Goal: Task Accomplishment & Management: Complete application form

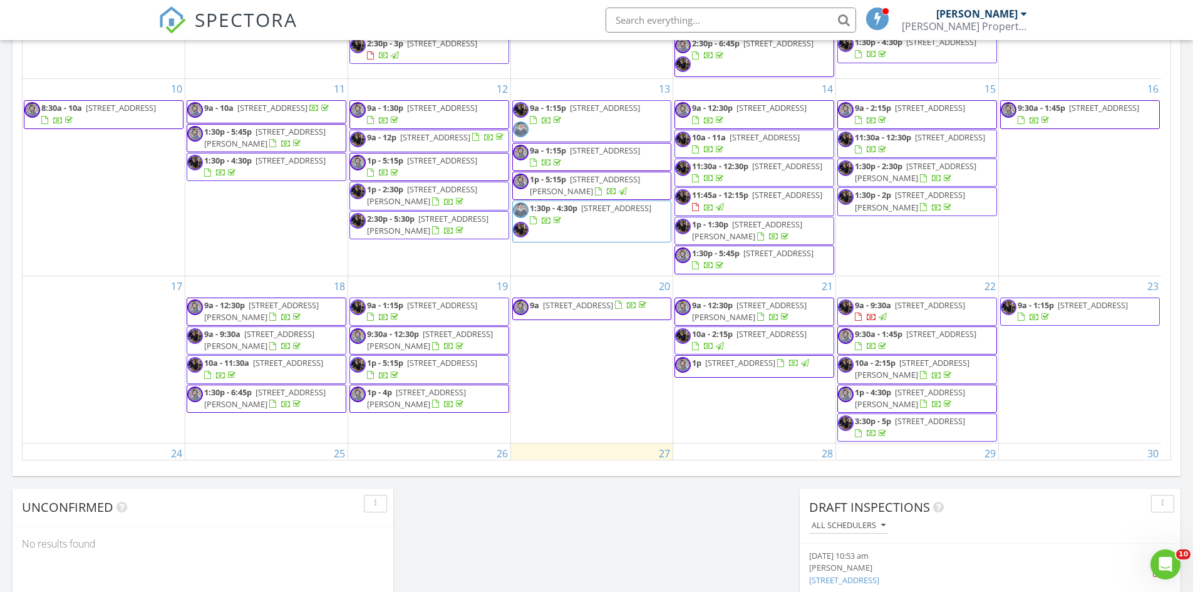
scroll to position [367, 0]
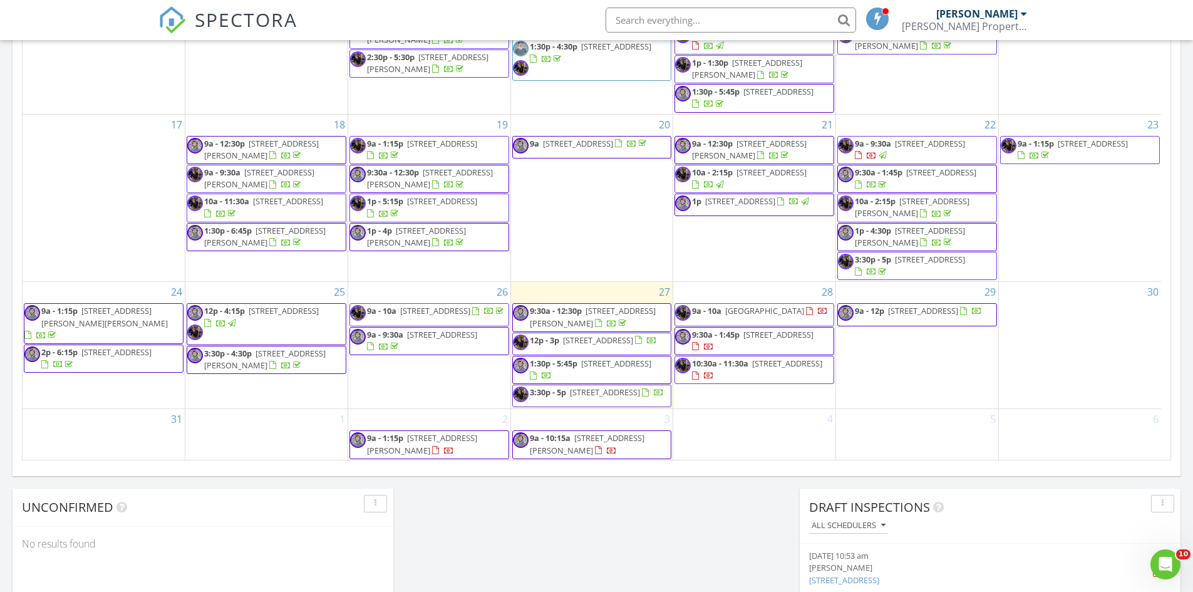
drag, startPoint x: 926, startPoint y: 308, endPoint x: 905, endPoint y: 309, distance: 21.3
click at [905, 309] on span "556 Moon Shell Cir, New Smyrna Beach 32168" at bounding box center [923, 310] width 70 height 11
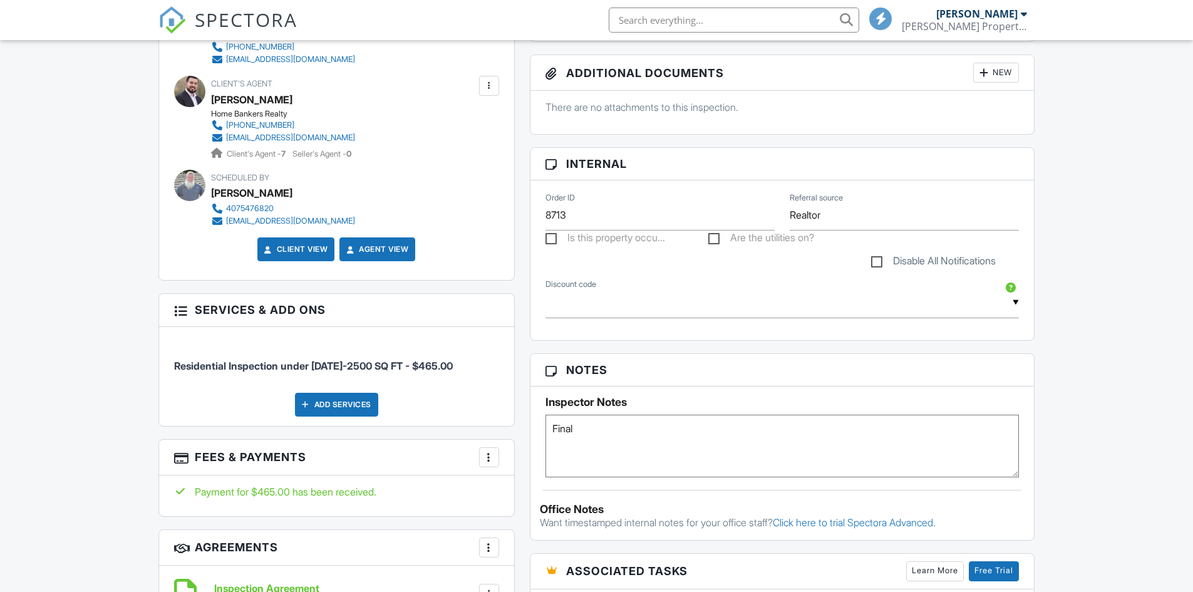
click at [582, 415] on textarea "Final" at bounding box center [783, 446] width 474 height 63
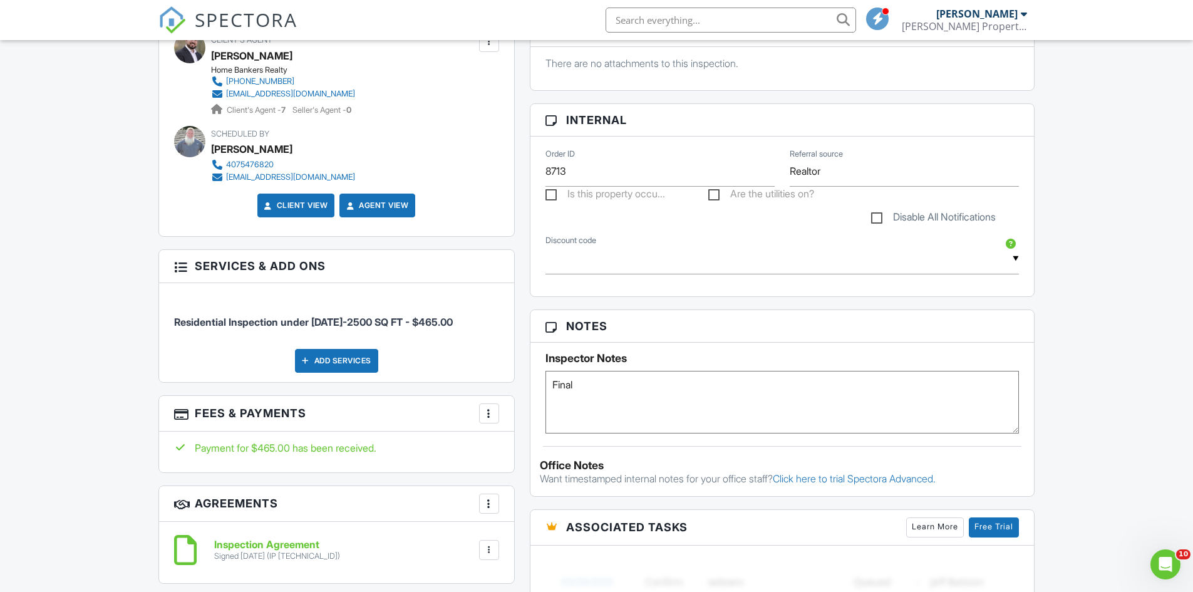
scroll to position [438, 0]
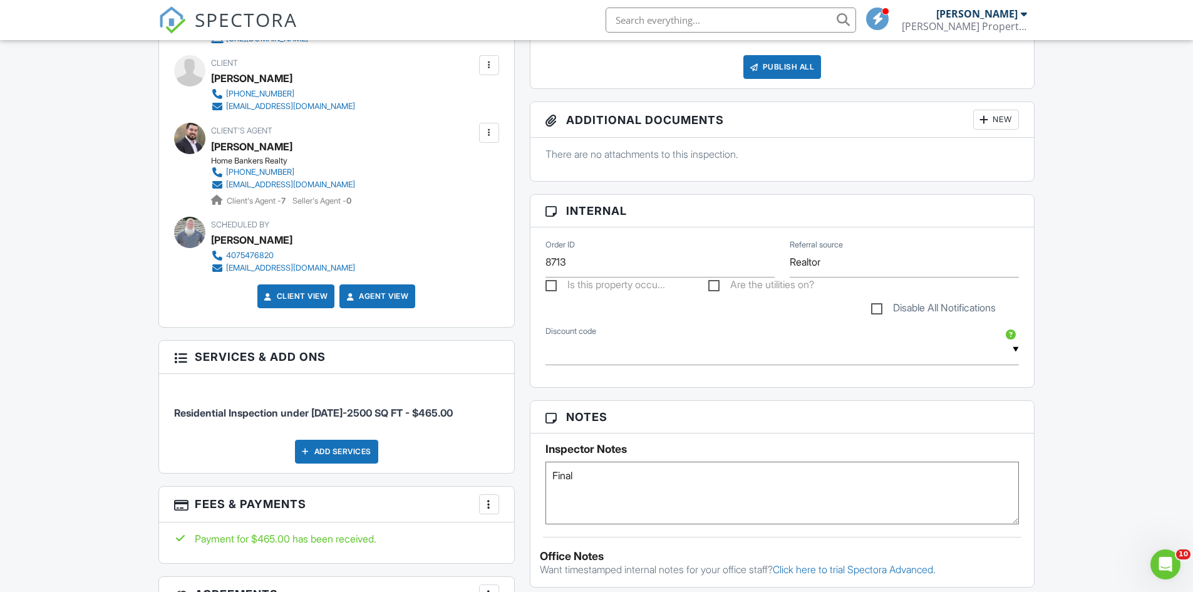
paste textarea "Please use the code 0528 to enter the home."
drag, startPoint x: 587, startPoint y: 489, endPoint x: 497, endPoint y: 494, distance: 90.3
click at [497, 494] on div "All emails and texts are disabled for this inspection! All emails and texts hav…" at bounding box center [597, 443] width 892 height 1028
type textarea "Final use the code 0528 to enter the home."
click at [1106, 244] on div "Dashboard Templates Contacts Metrics Automations Advanced Settings Support Cent…" at bounding box center [596, 512] width 1193 height 1821
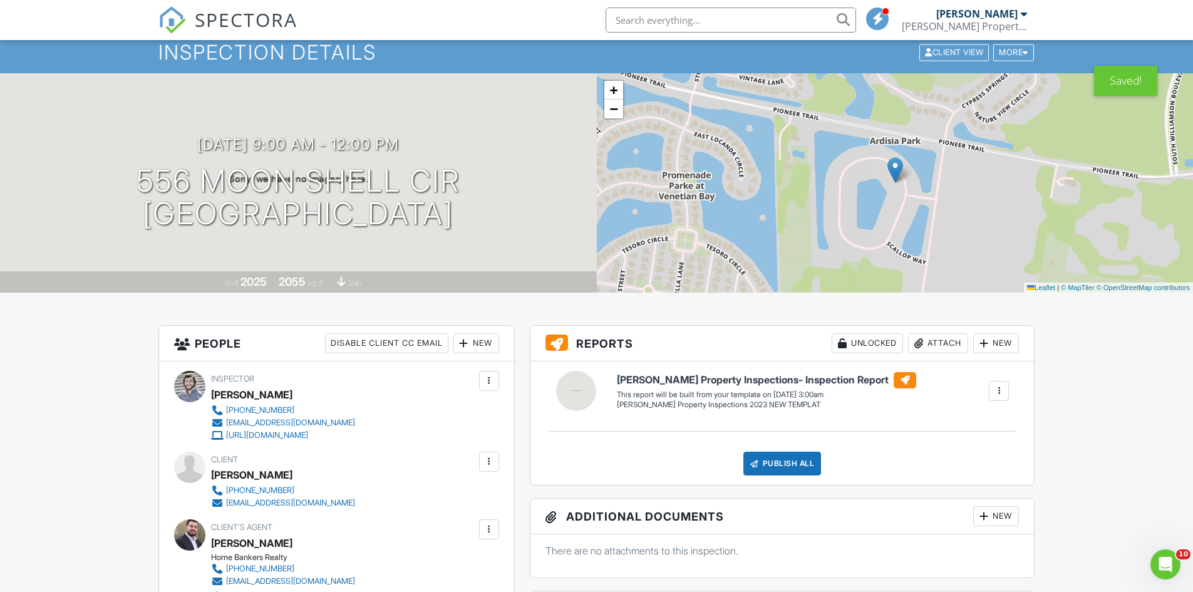
scroll to position [0, 0]
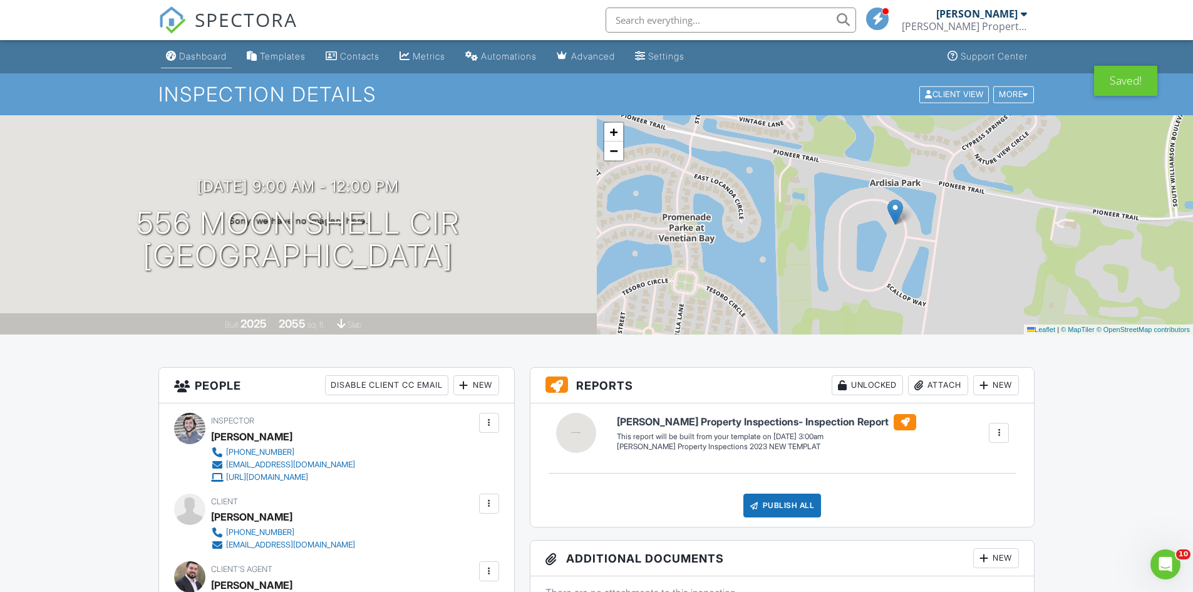
click at [197, 59] on div "Dashboard" at bounding box center [203, 56] width 48 height 11
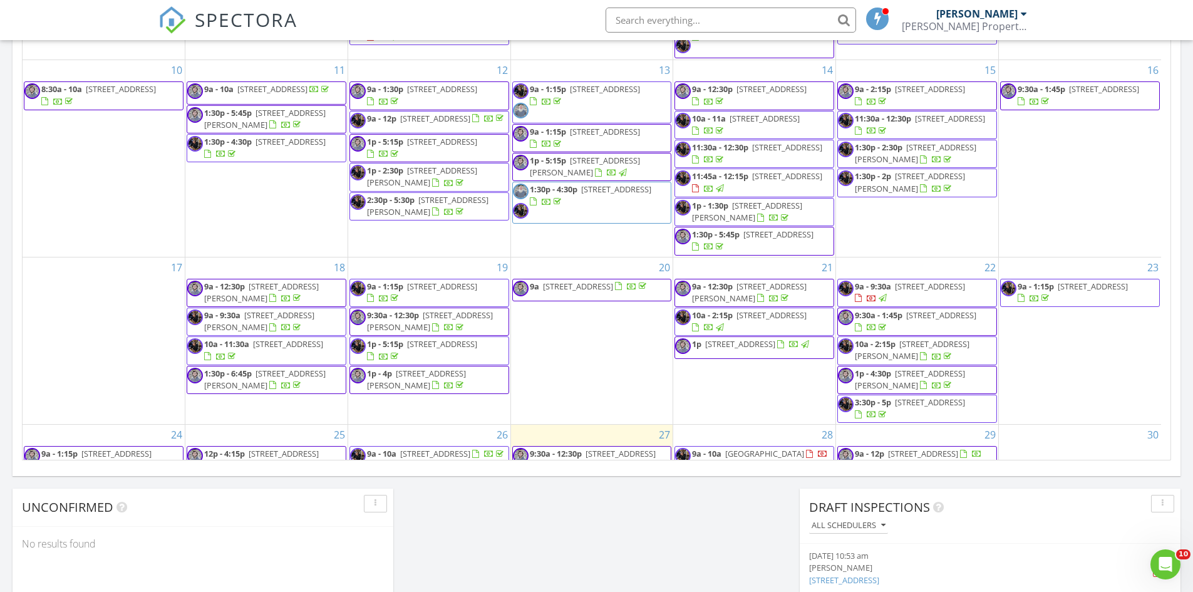
scroll to position [117, 0]
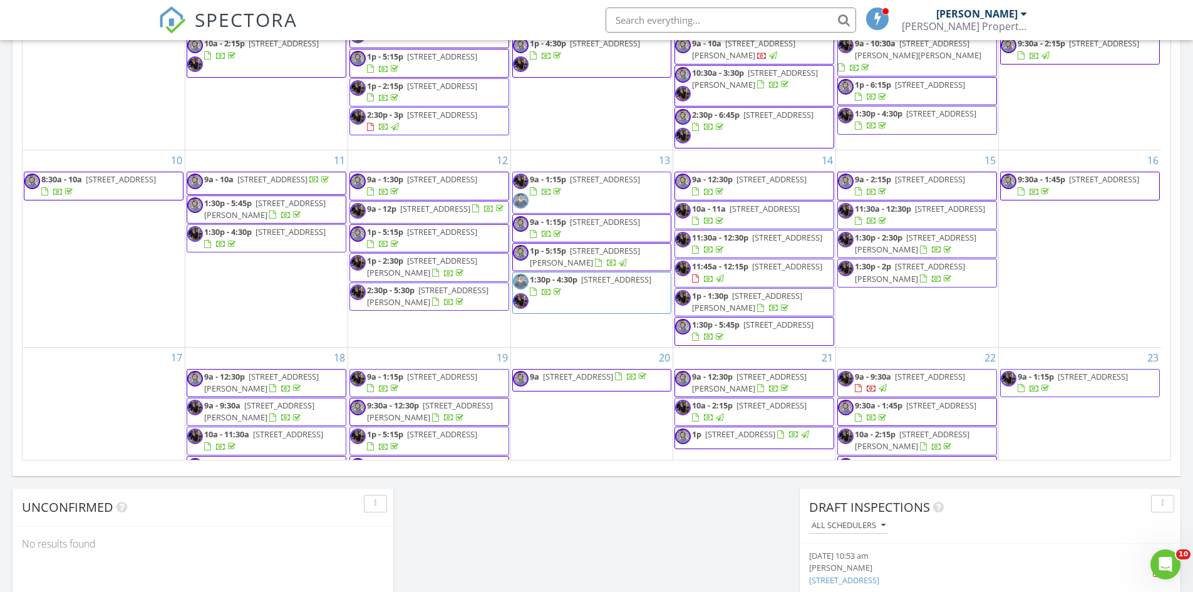
click at [640, 19] on input "text" at bounding box center [731, 20] width 251 height 25
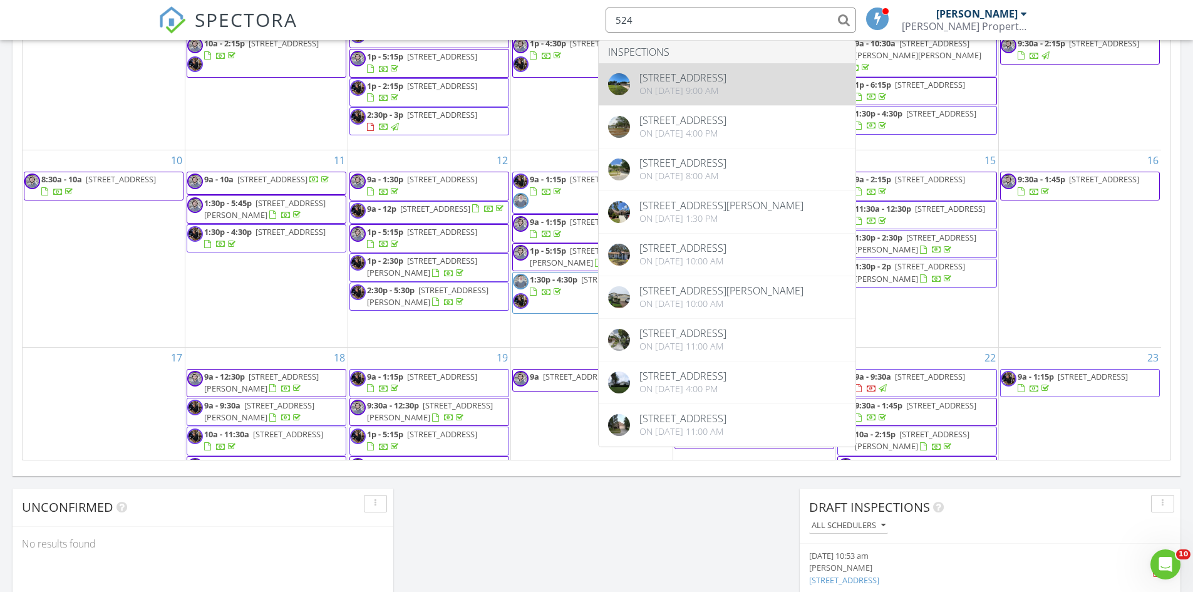
type input "524"
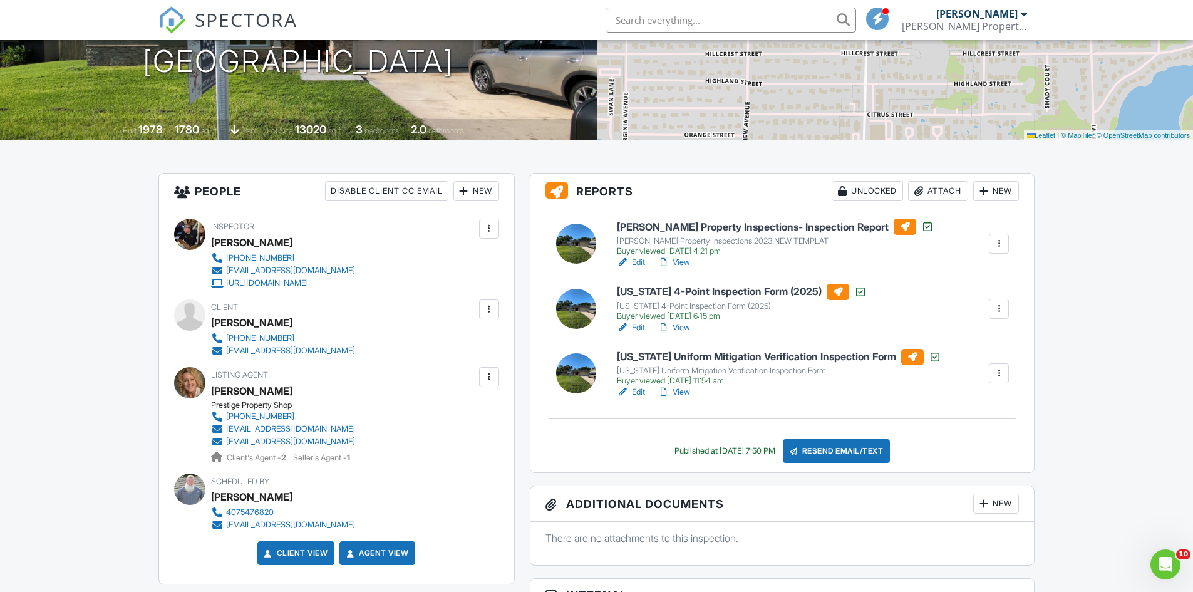
scroll to position [188, 0]
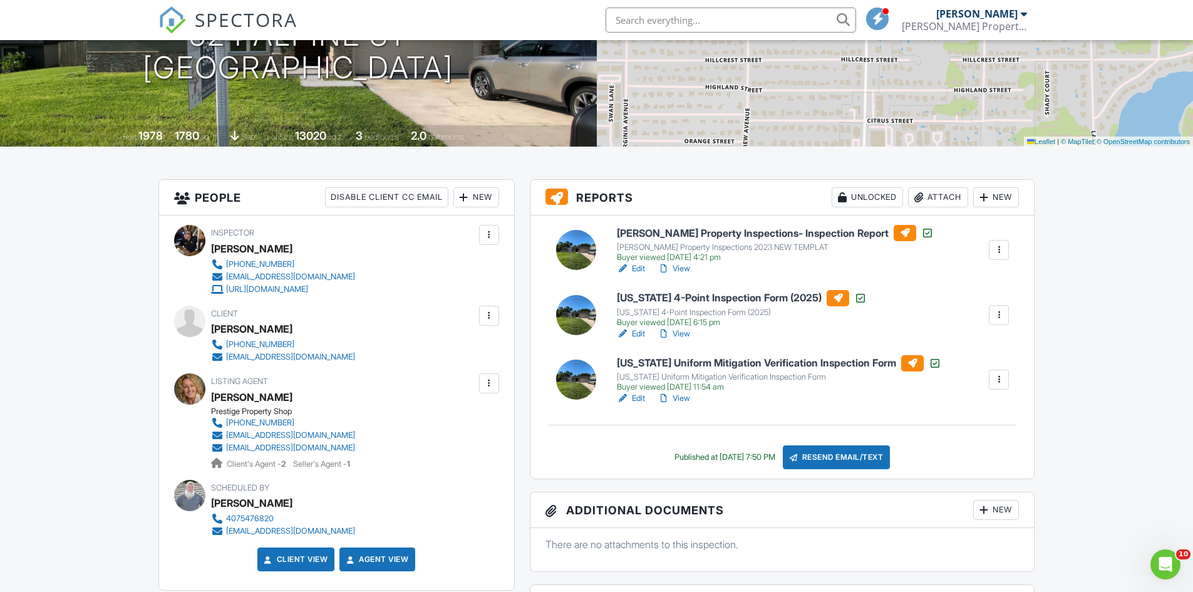
click at [636, 334] on link "Edit" at bounding box center [631, 334] width 28 height 13
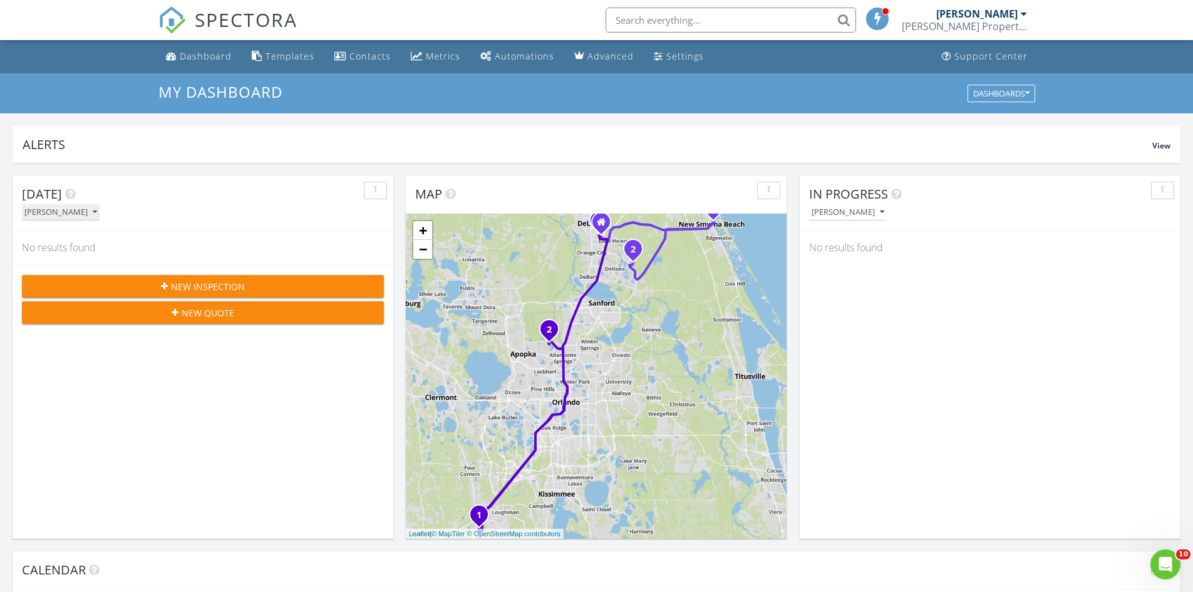
click at [59, 214] on div "[PERSON_NAME]" at bounding box center [60, 212] width 73 height 9
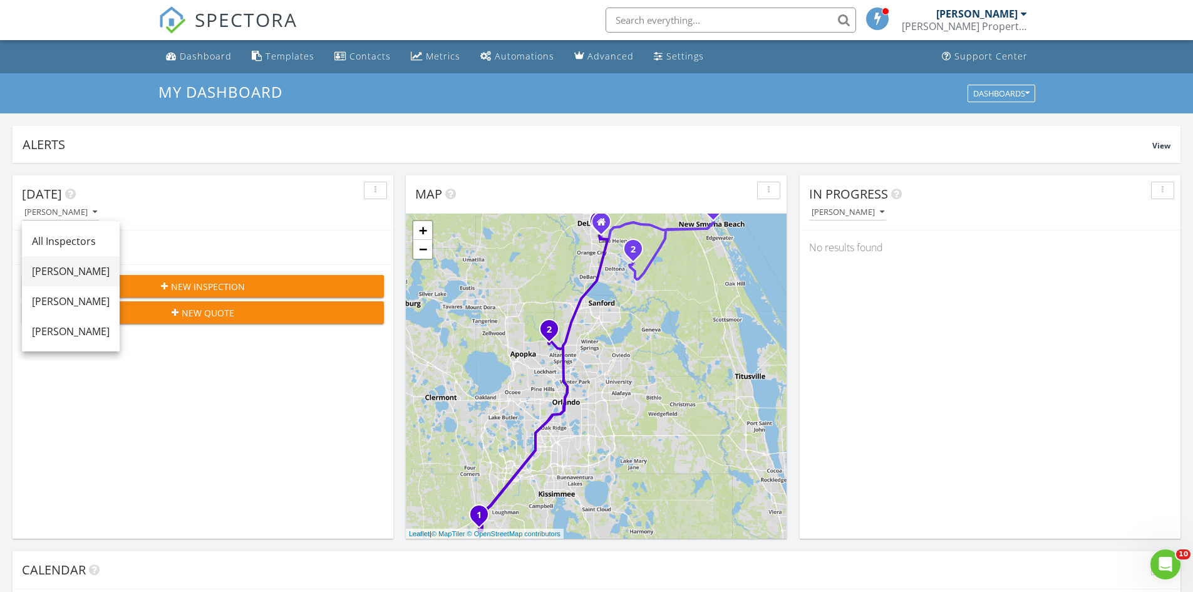
click at [74, 274] on div "[PERSON_NAME]" at bounding box center [71, 271] width 78 height 15
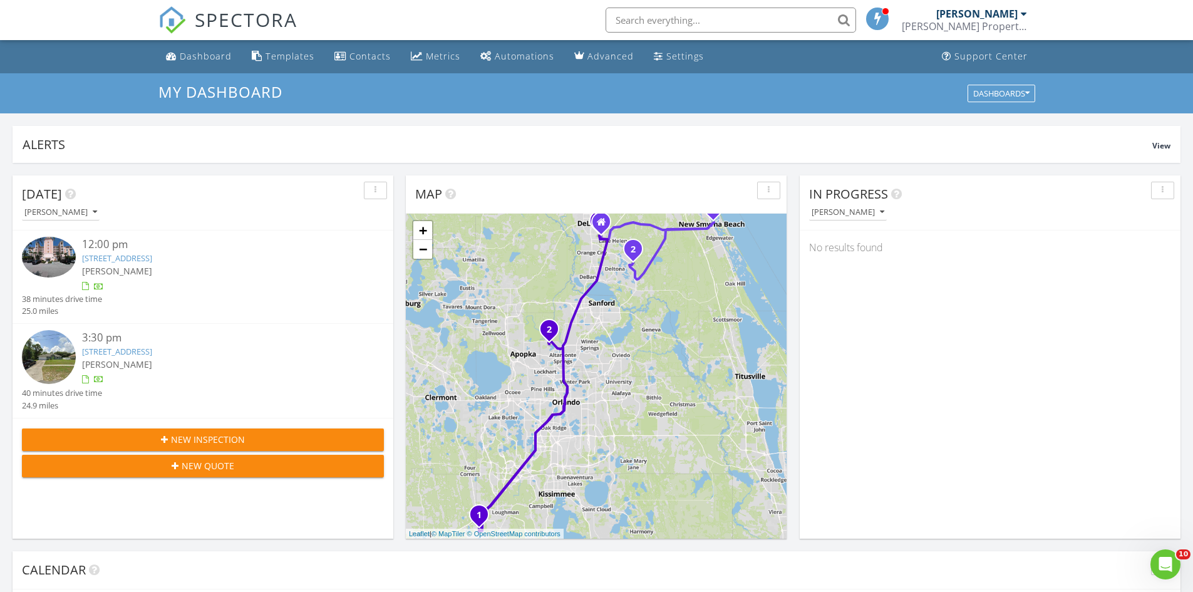
click at [152, 257] on link "[STREET_ADDRESS]" at bounding box center [117, 257] width 70 height 11
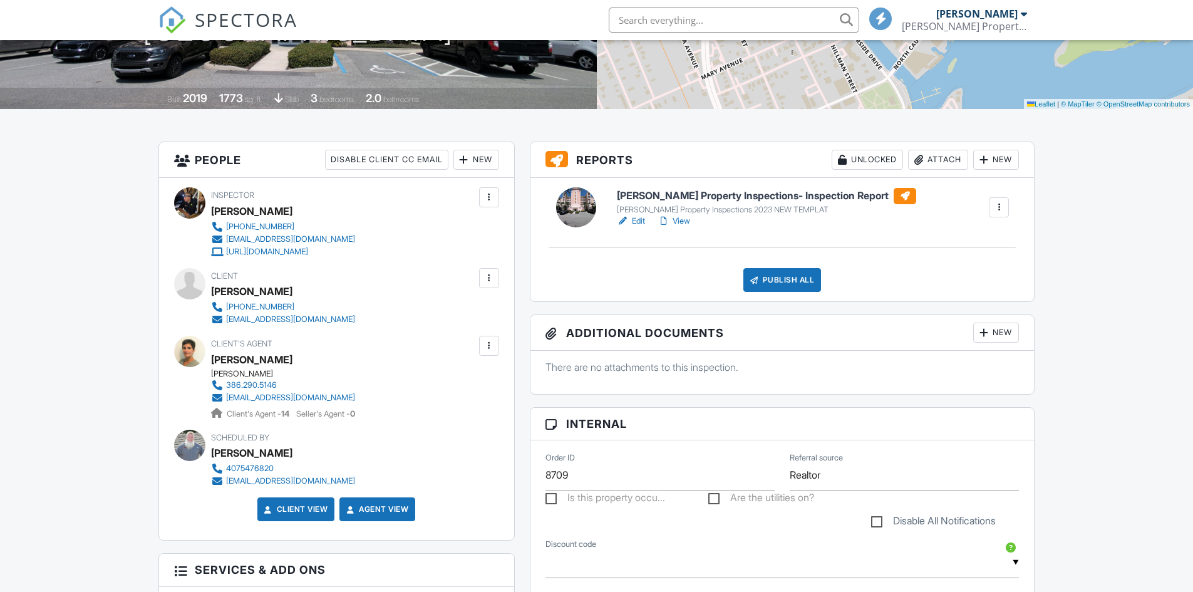
scroll to position [188, 0]
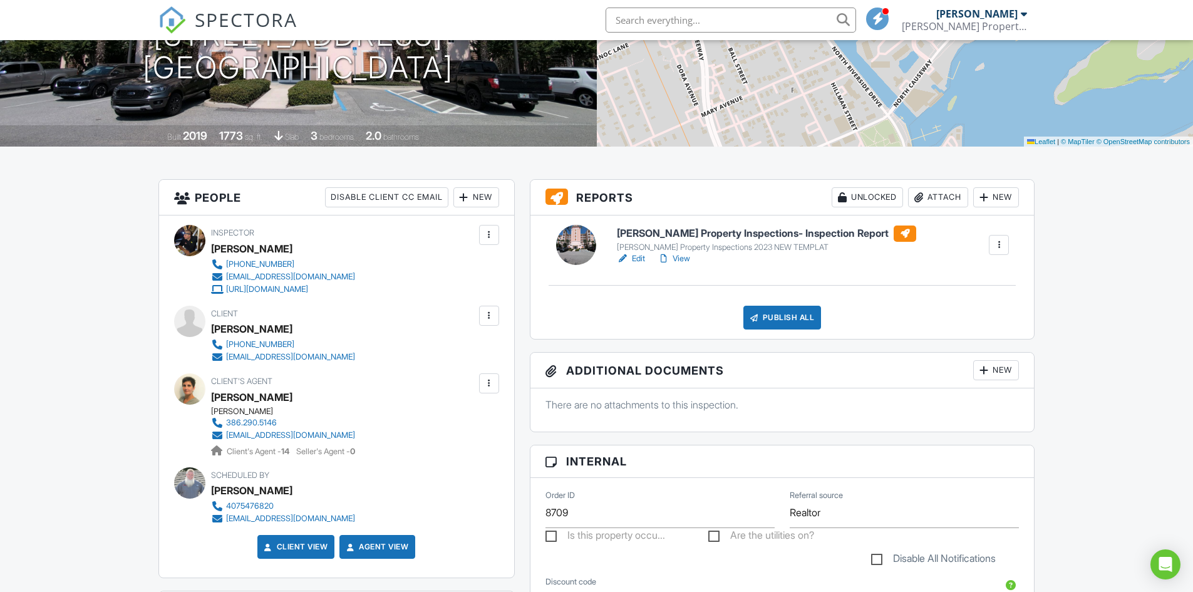
click at [684, 259] on link "View" at bounding box center [674, 258] width 33 height 13
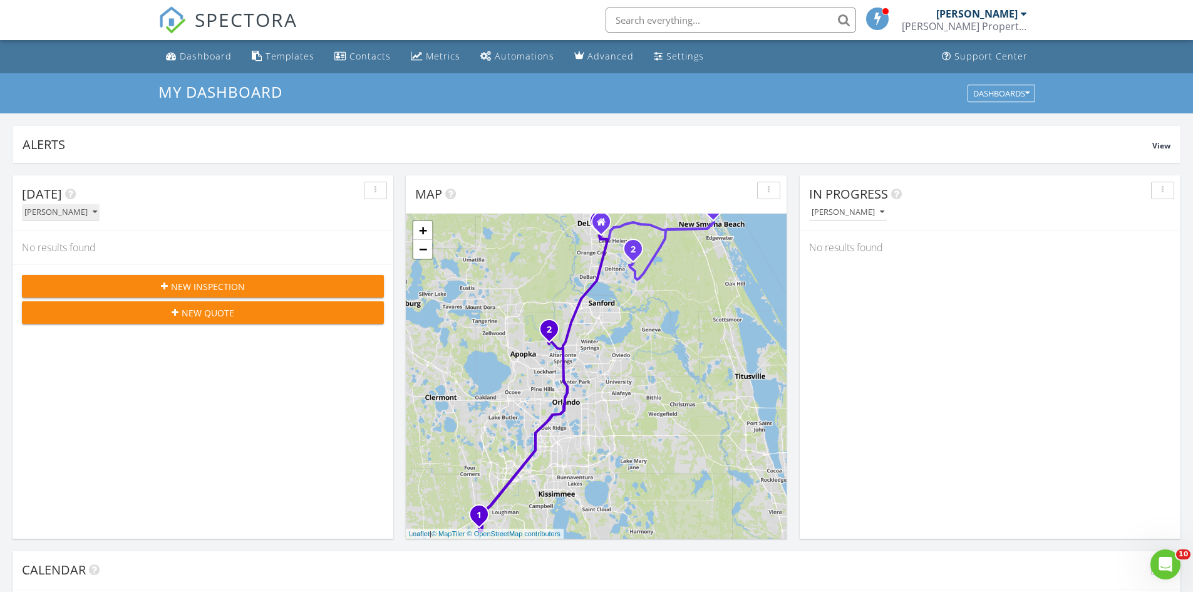
click at [91, 212] on div "[PERSON_NAME]" at bounding box center [60, 212] width 73 height 9
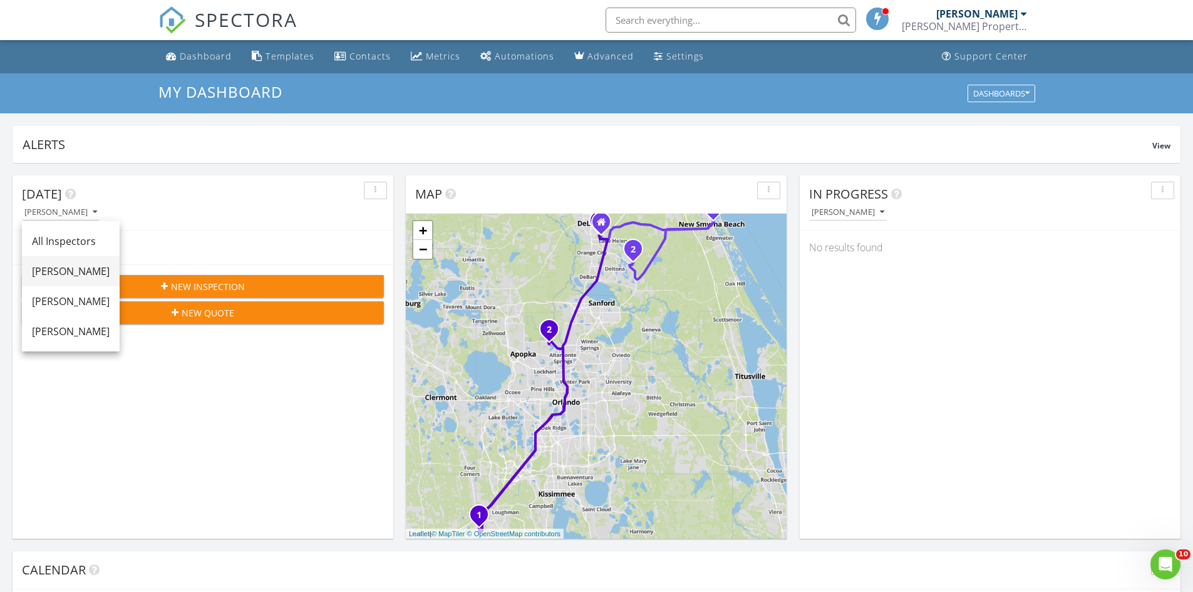
click at [91, 274] on div "[PERSON_NAME]" at bounding box center [71, 271] width 78 height 15
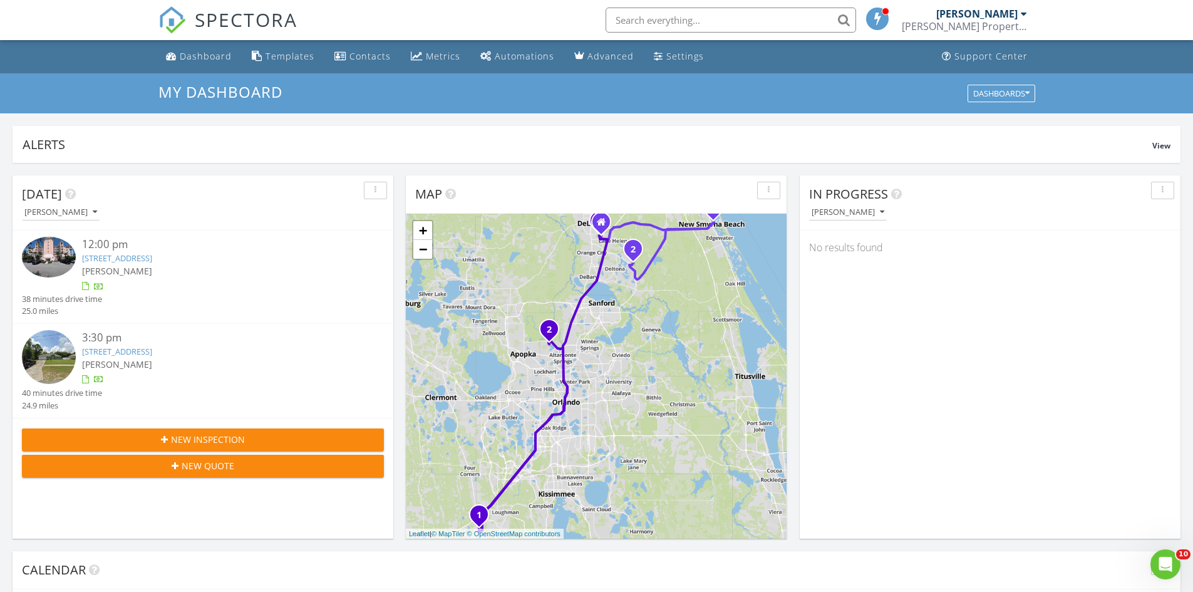
click at [152, 353] on link "1923 Bayport Dr, Deltona, FL 32738" at bounding box center [117, 351] width 70 height 11
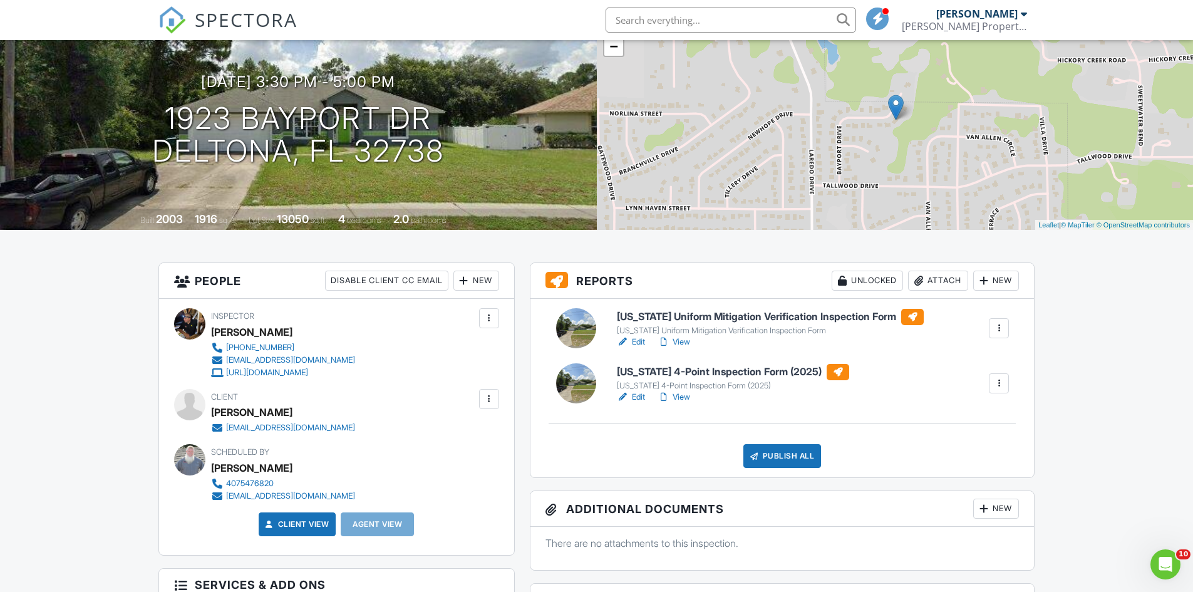
scroll to position [63, 0]
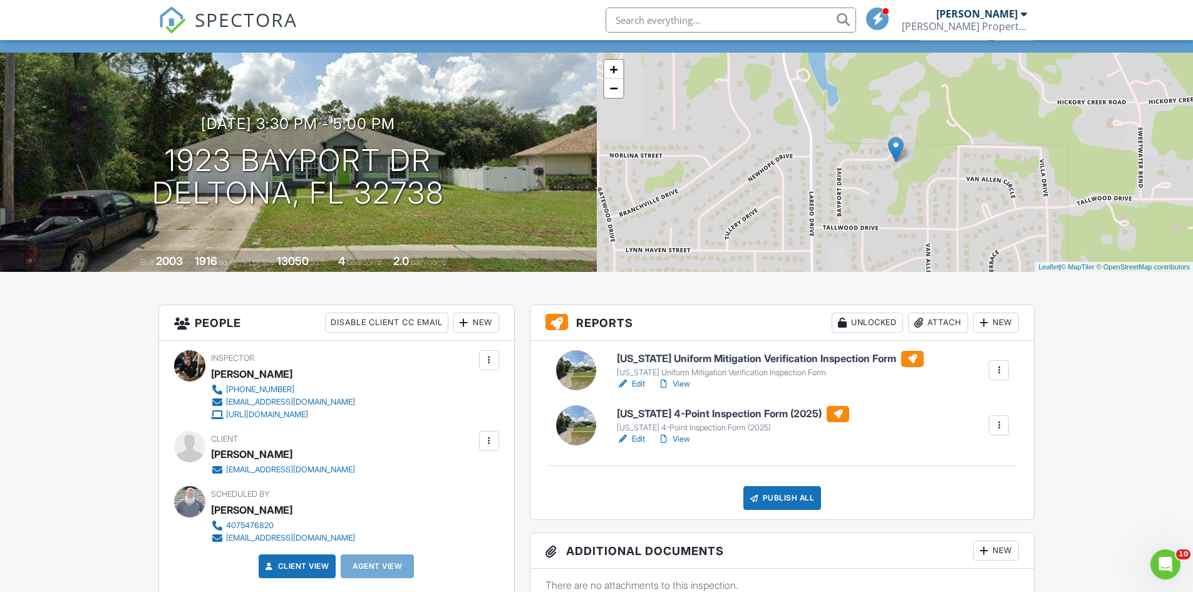
click at [683, 381] on link "View" at bounding box center [674, 384] width 33 height 13
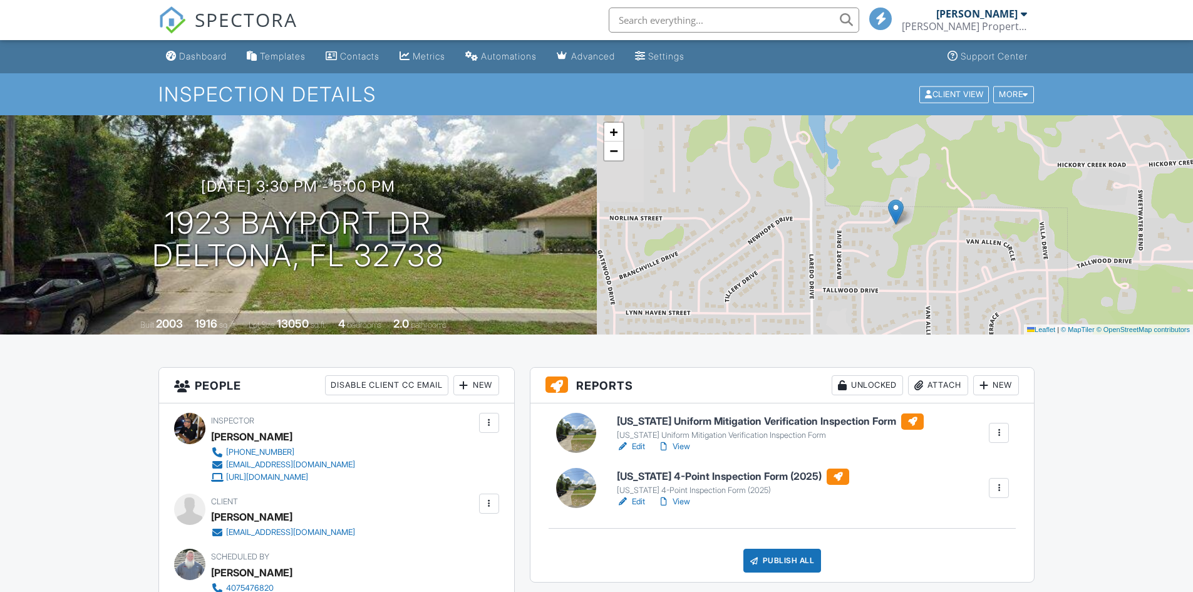
click at [687, 495] on link "View" at bounding box center [674, 501] width 33 height 13
click at [211, 56] on div "Dashboard" at bounding box center [203, 56] width 48 height 11
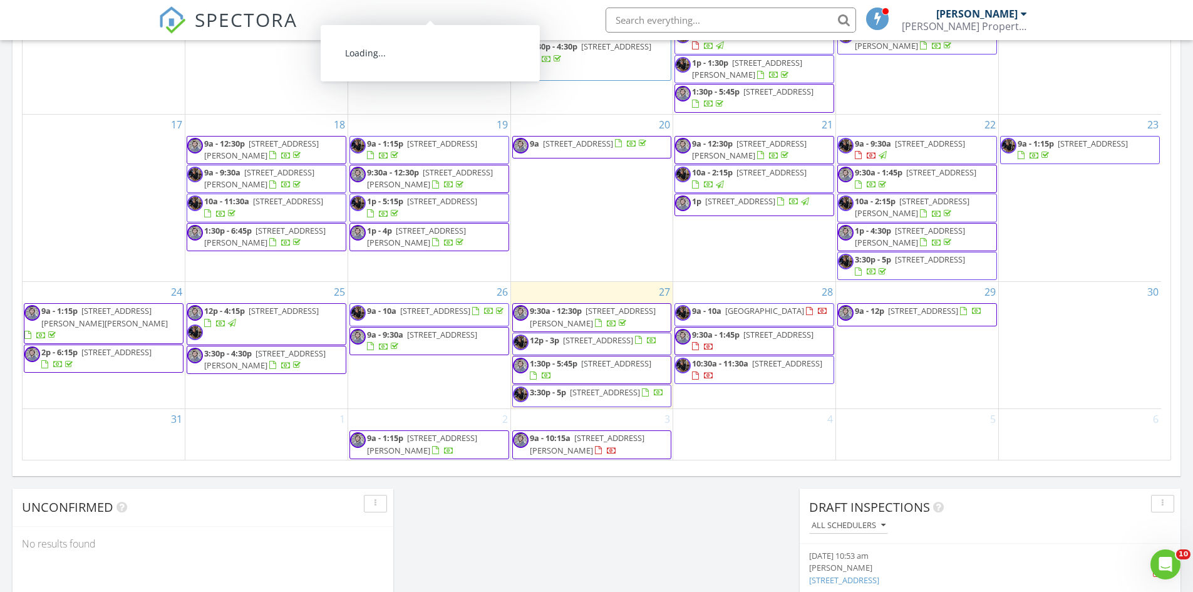
scroll to position [367, 0]
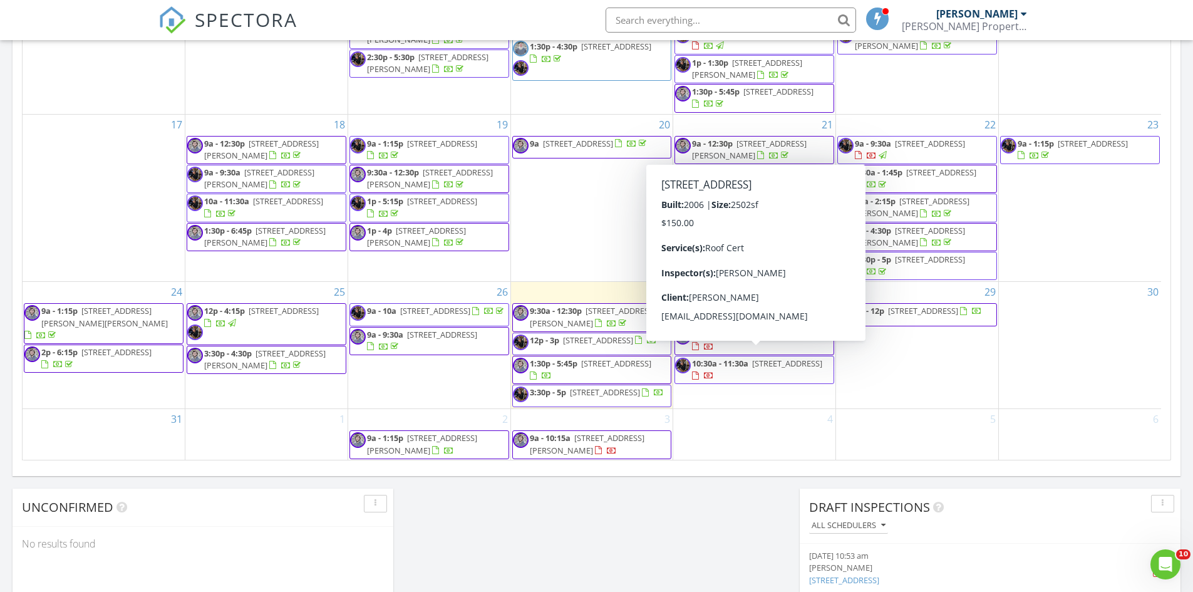
click at [804, 360] on span "[STREET_ADDRESS]" at bounding box center [787, 363] width 70 height 11
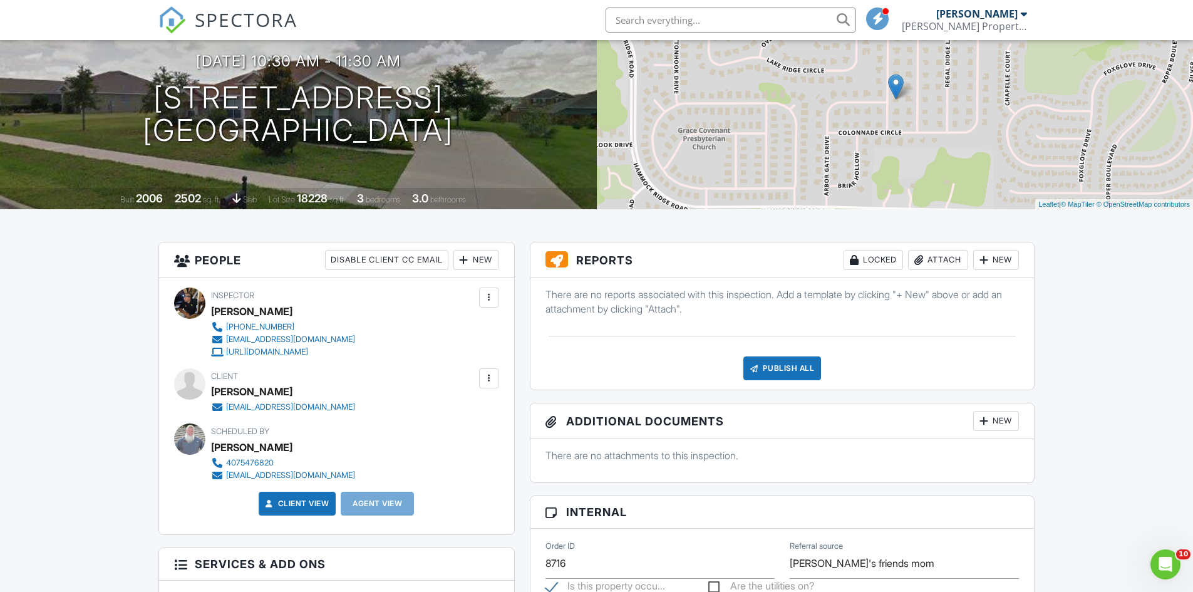
click at [999, 260] on div "New" at bounding box center [996, 260] width 46 height 20
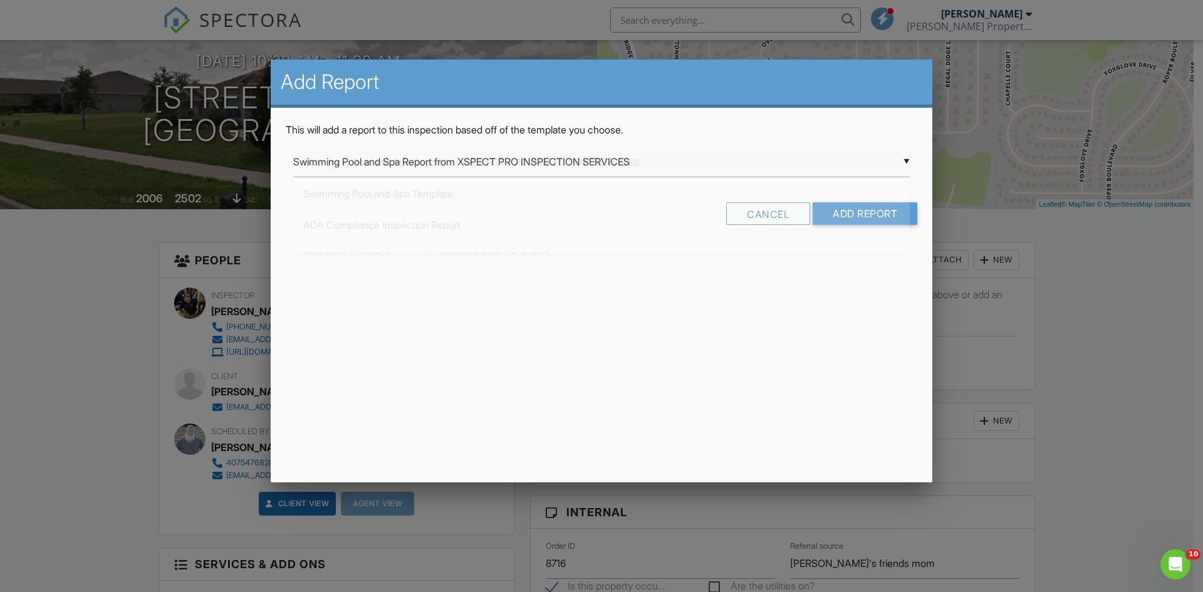
click at [517, 160] on div "▼ Swimming Pool and Spa Report from XSPECT PRO INSPECTION SERVICES Swimming Poo…" at bounding box center [601, 162] width 616 height 31
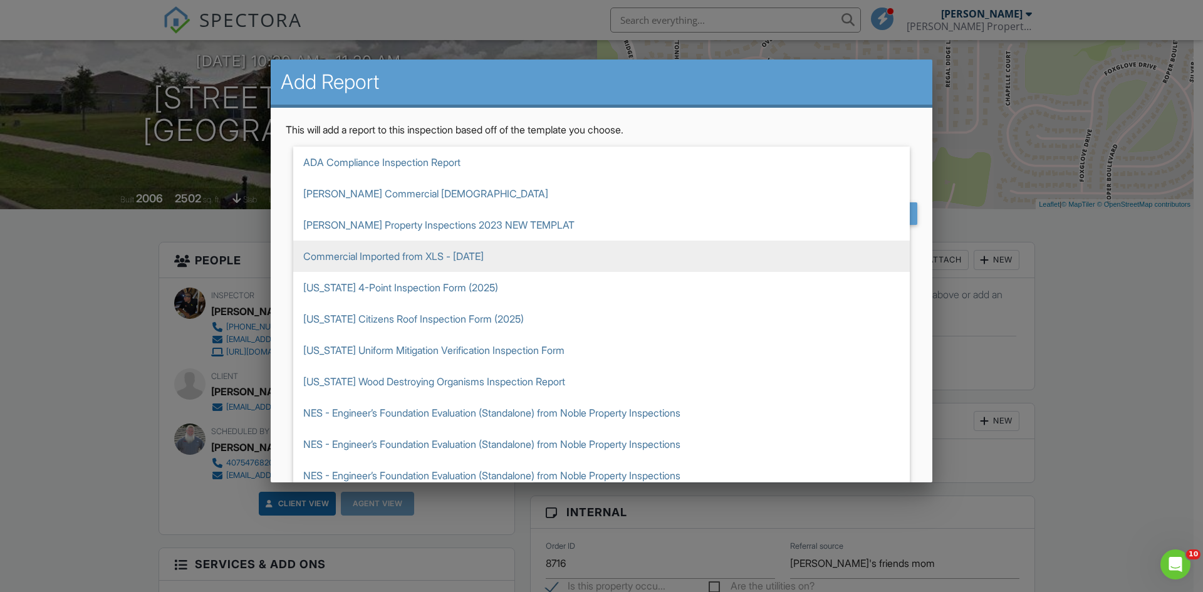
scroll to position [125, 0]
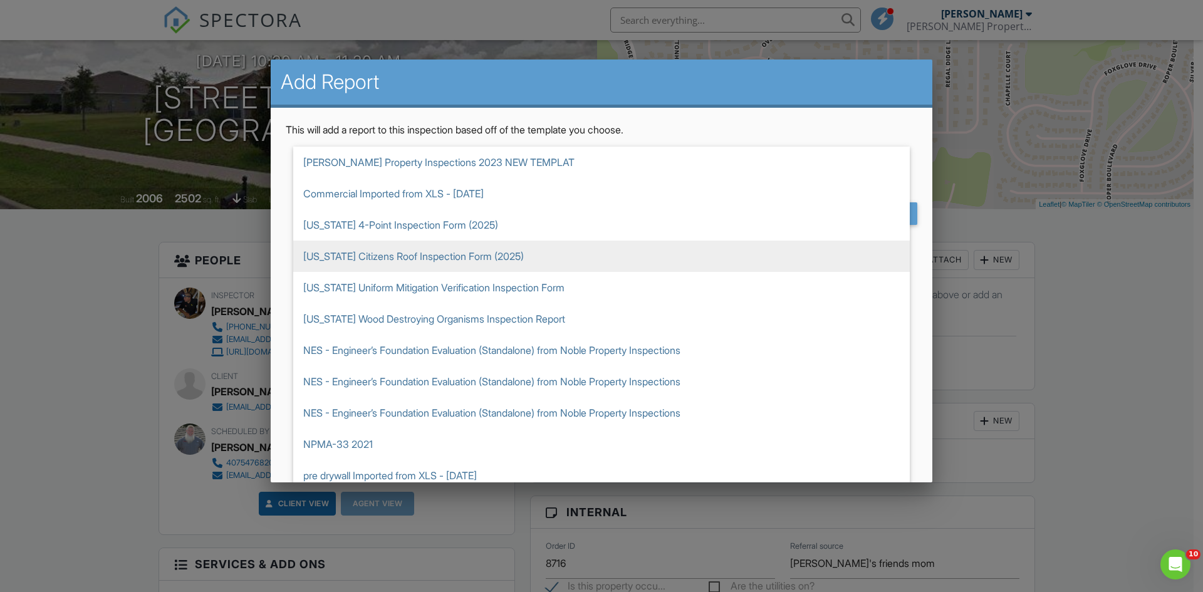
click at [474, 255] on span "[US_STATE] Citizens Roof Inspection Form (2025)" at bounding box center [601, 256] width 616 height 31
type input "[US_STATE] Citizens Roof Inspection Form (2025)"
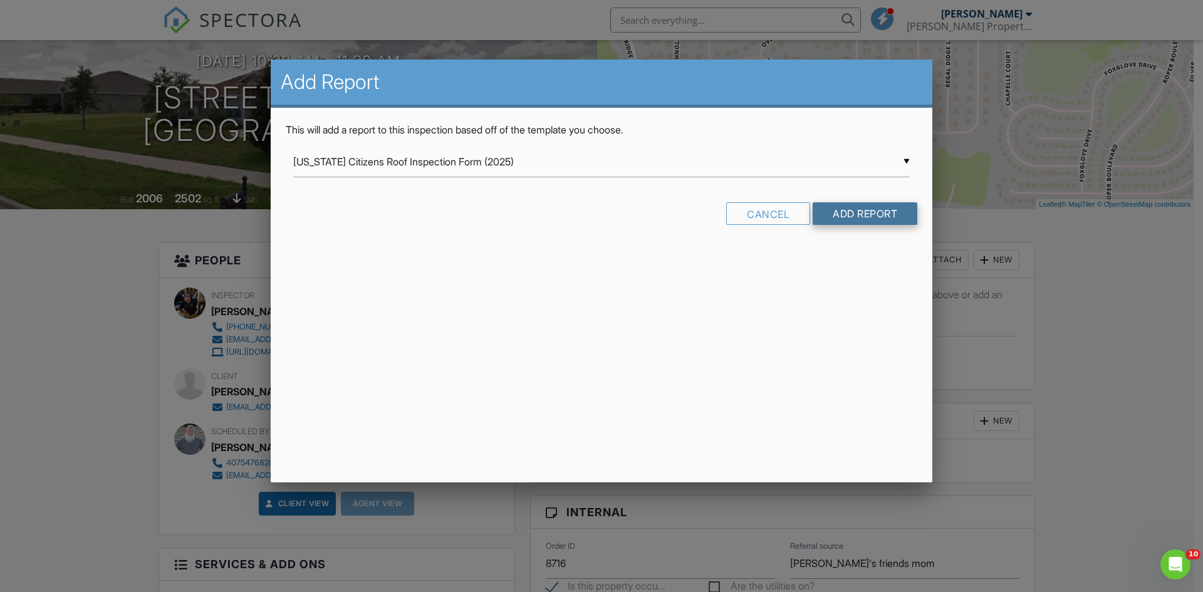
click at [863, 210] on input "Add Report" at bounding box center [864, 213] width 105 height 23
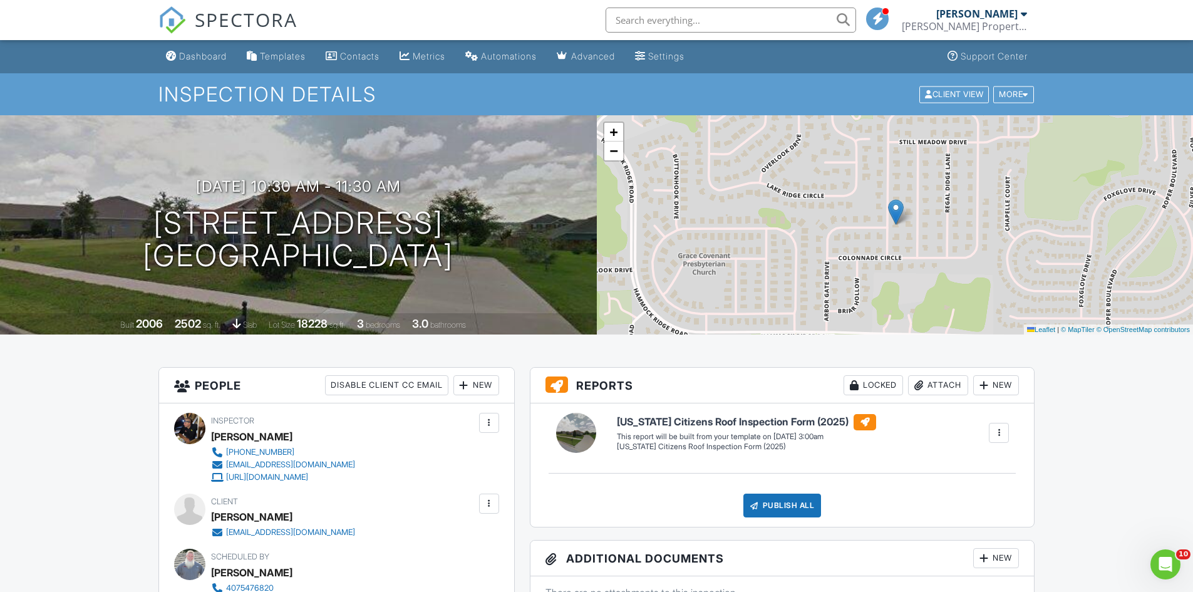
click at [997, 430] on div at bounding box center [999, 433] width 13 height 13
click at [985, 467] on div "Build Now" at bounding box center [973, 468] width 61 height 15
click at [206, 53] on div "Dashboard" at bounding box center [203, 56] width 48 height 11
